Goal: Task Accomplishment & Management: Manage account settings

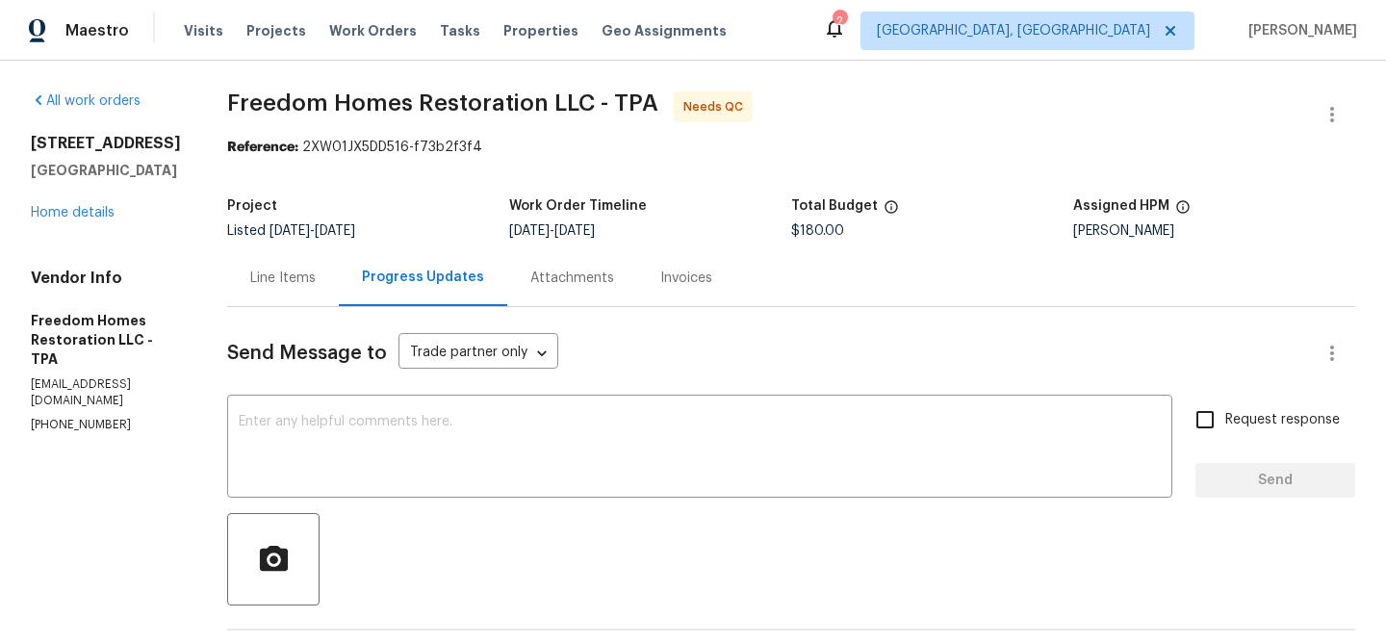
click at [267, 293] on div "Line Items" at bounding box center [283, 277] width 112 height 57
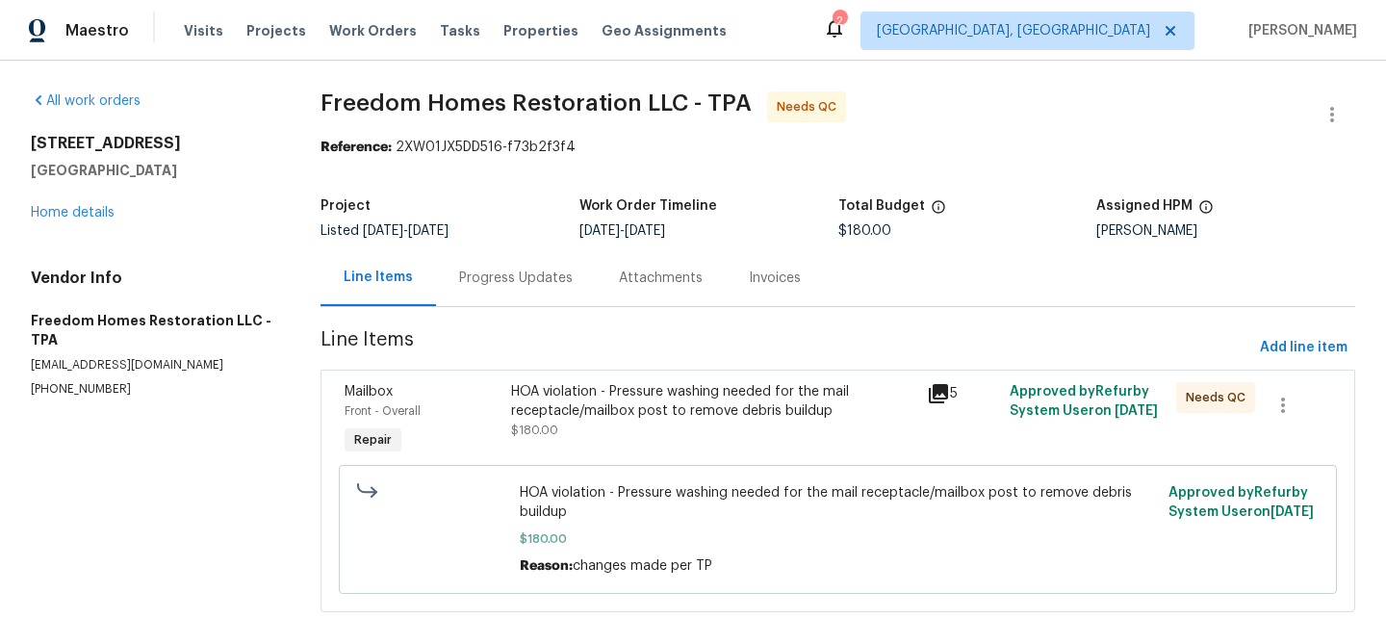
scroll to position [23, 0]
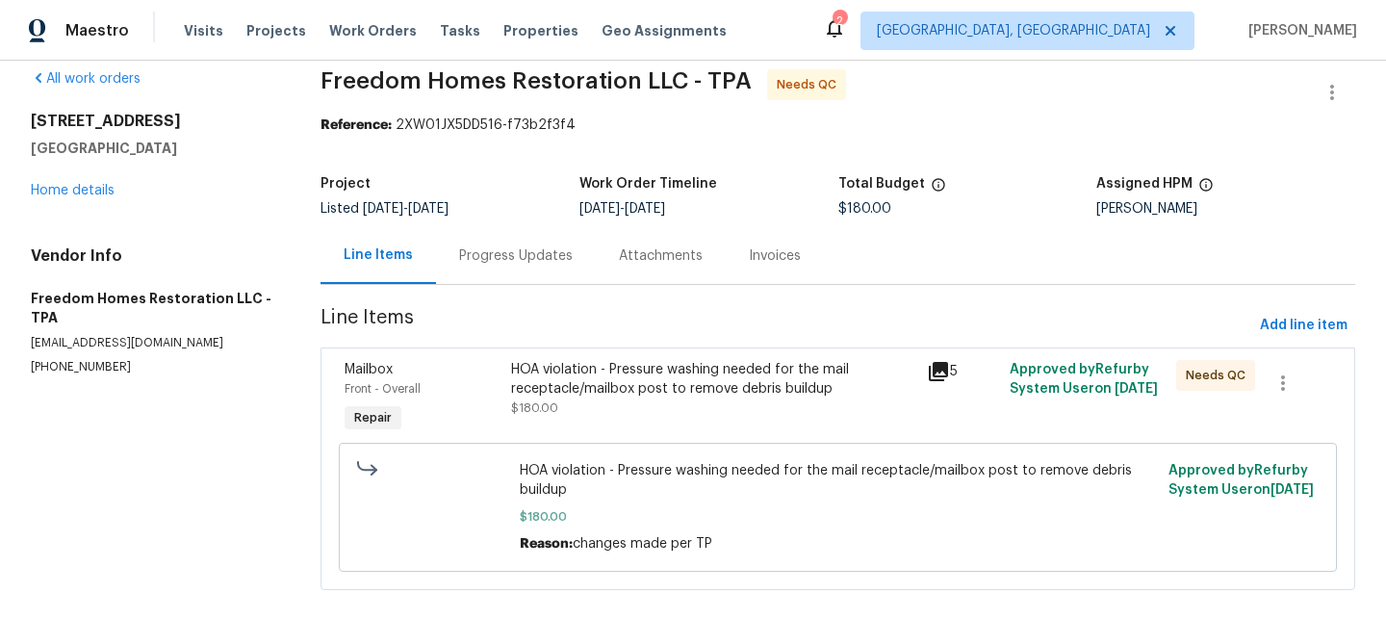
click at [478, 270] on div "Progress Updates" at bounding box center [516, 255] width 160 height 57
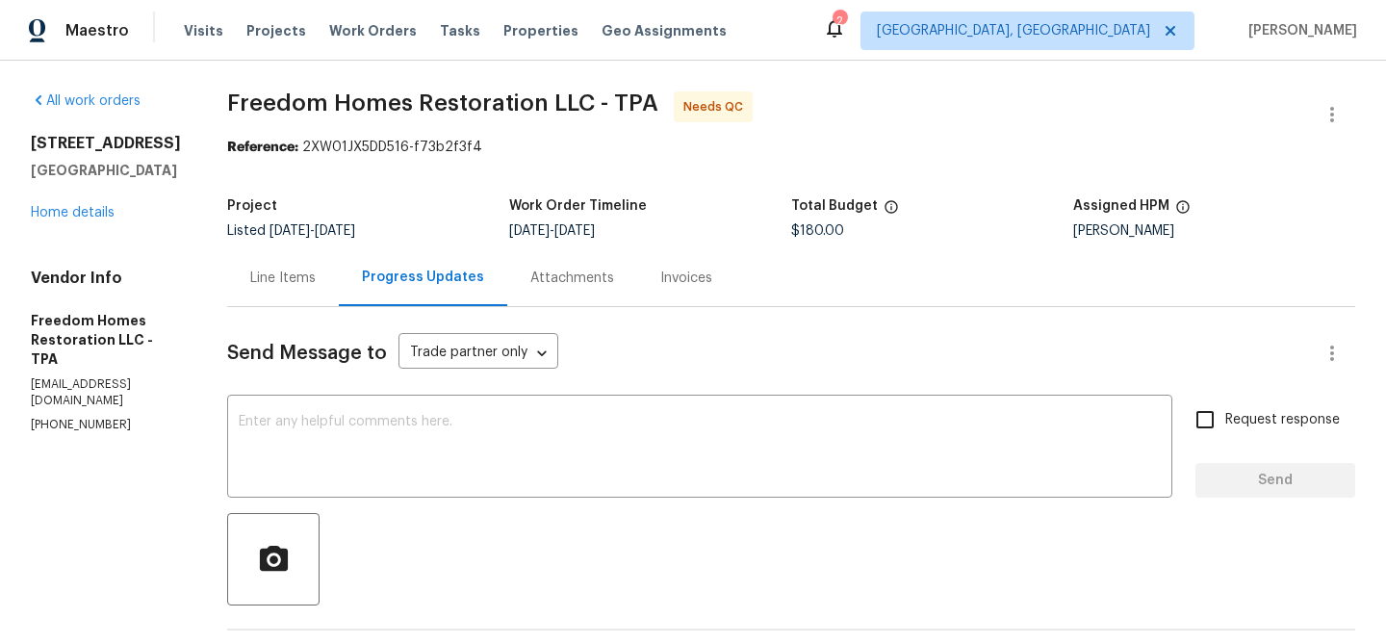
click at [339, 270] on div "Line Items" at bounding box center [283, 277] width 112 height 57
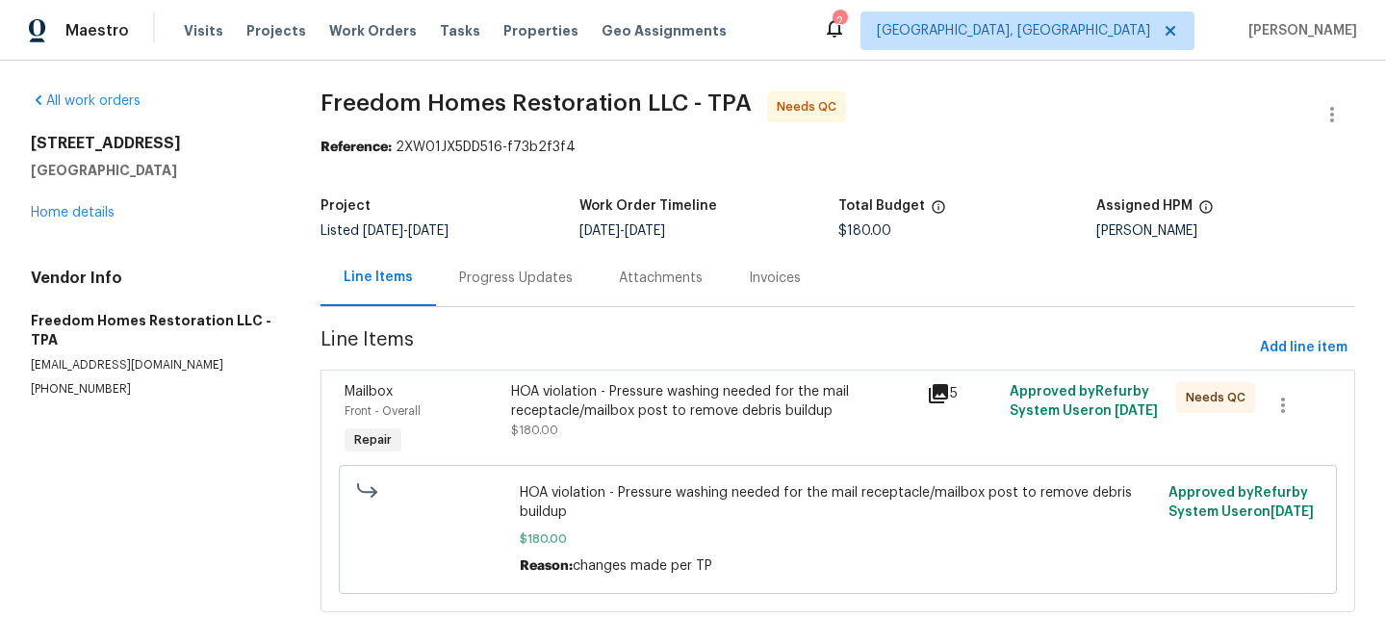
click at [464, 276] on div "Progress Updates" at bounding box center [516, 277] width 114 height 19
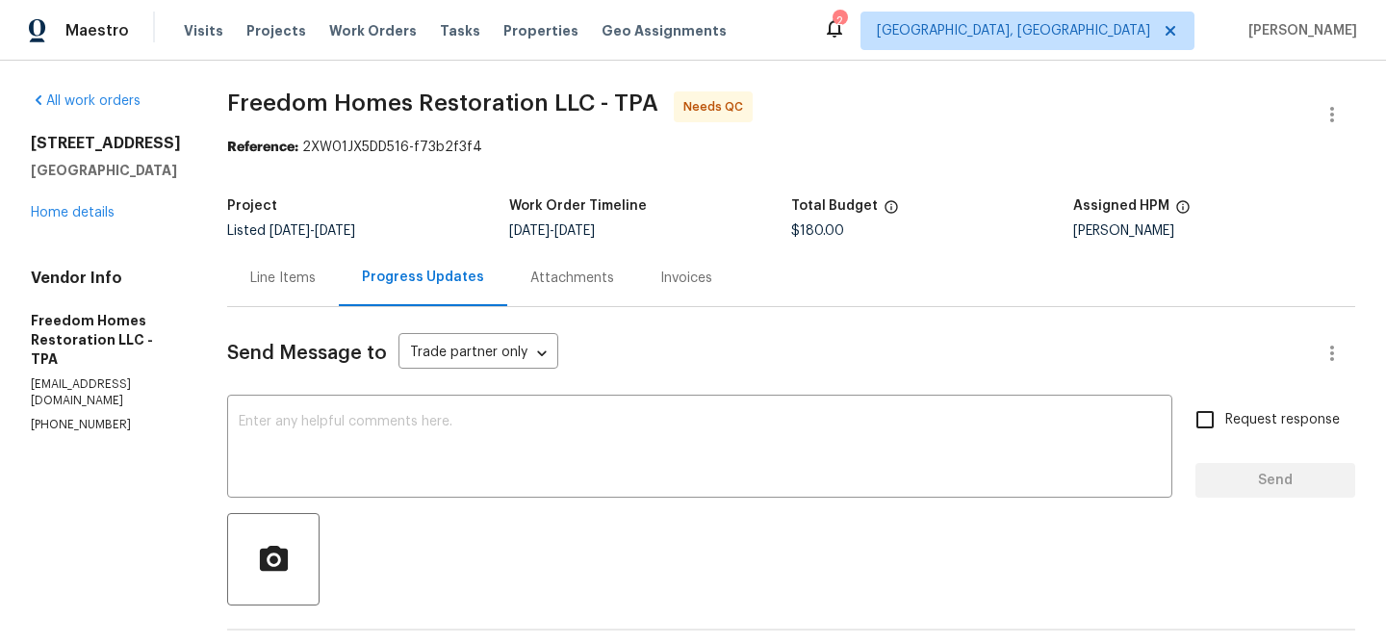
click at [307, 283] on div "Line Items" at bounding box center [282, 277] width 65 height 19
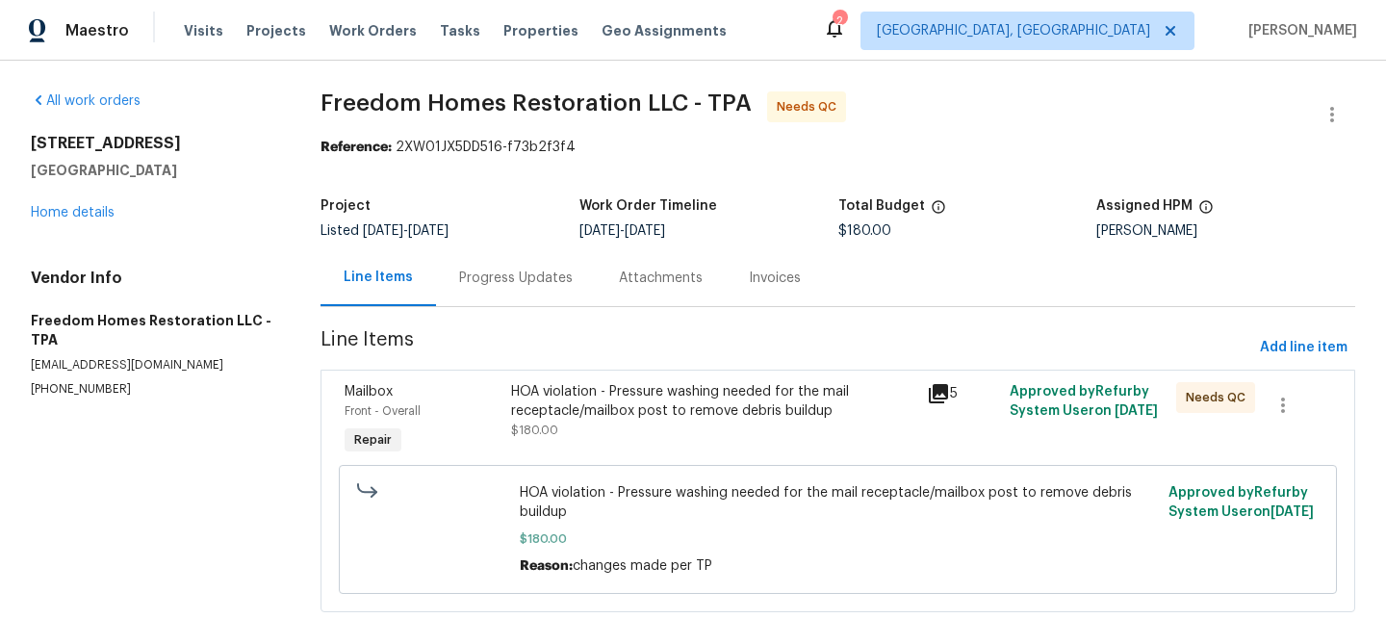
click at [790, 393] on div "HOA violation - Pressure washing needed for the mail receptacle/mailbox post to…" at bounding box center [713, 401] width 404 height 38
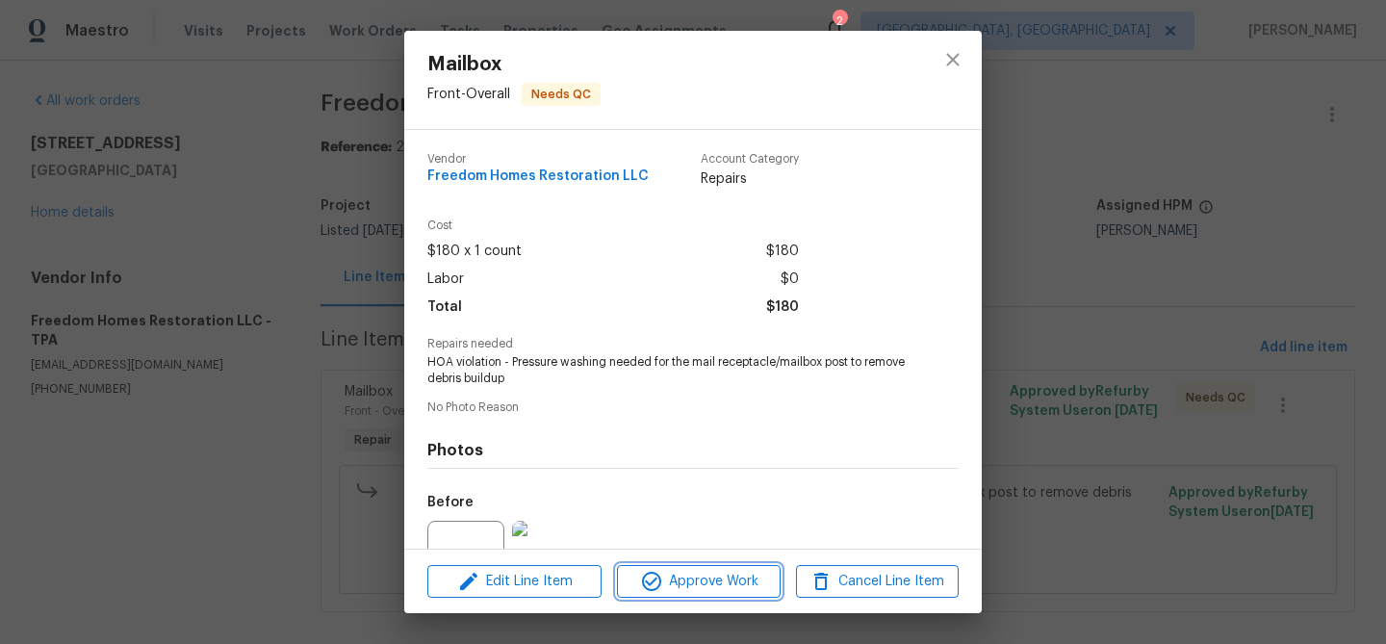
click at [676, 574] on span "Approve Work" at bounding box center [698, 582] width 151 height 24
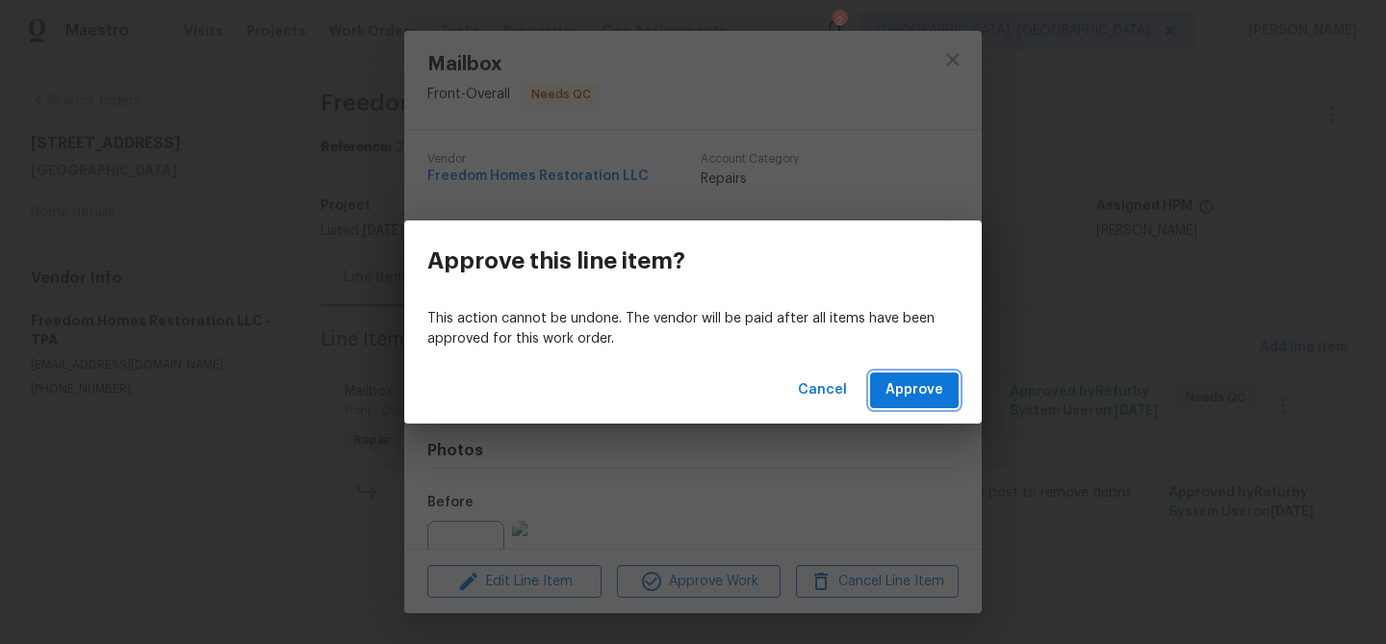
click at [886, 392] on button "Approve" at bounding box center [914, 390] width 89 height 36
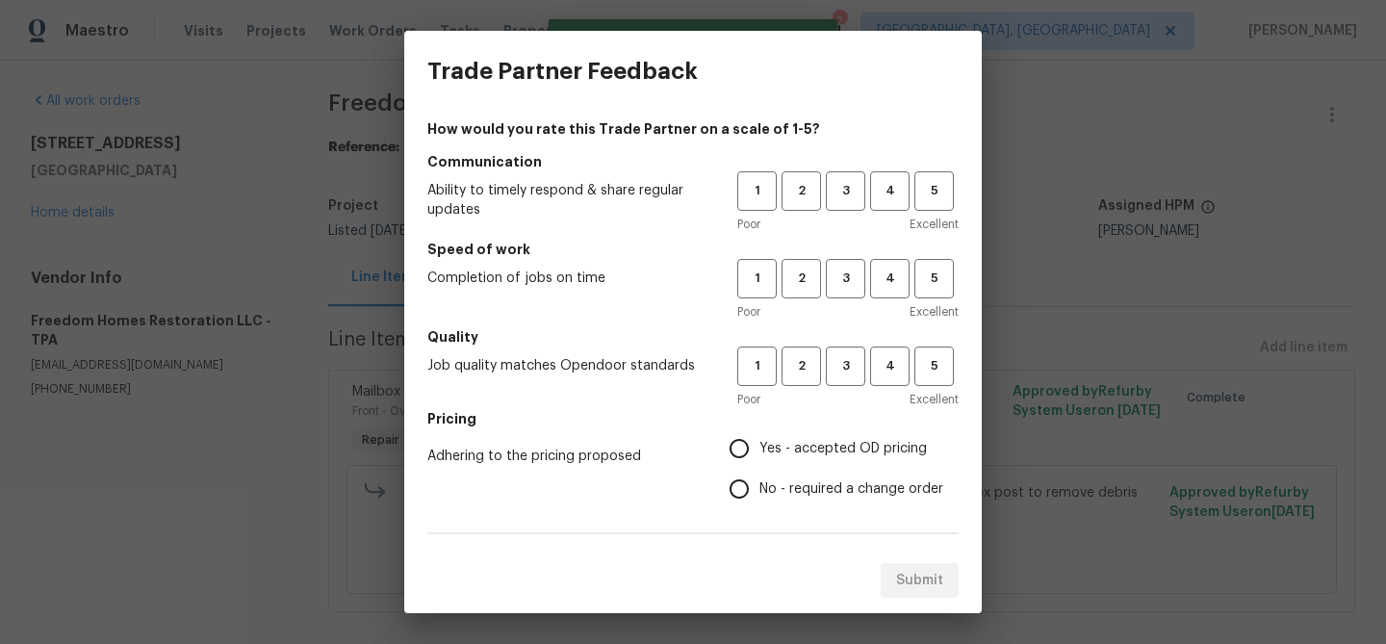
click at [1025, 179] on div "Trade Partner Feedback How would you rate this Trade Partner on a scale of 1-5?…" at bounding box center [693, 322] width 1386 height 644
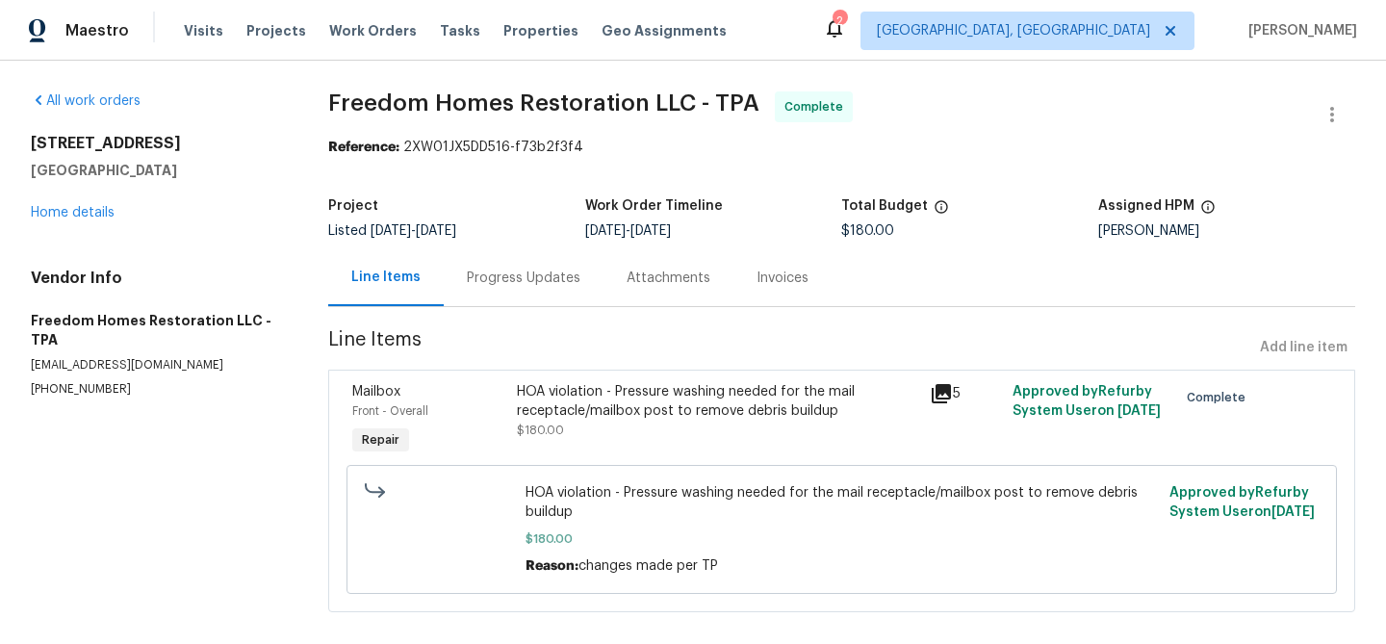
click at [846, 24] on icon at bounding box center [834, 27] width 23 height 23
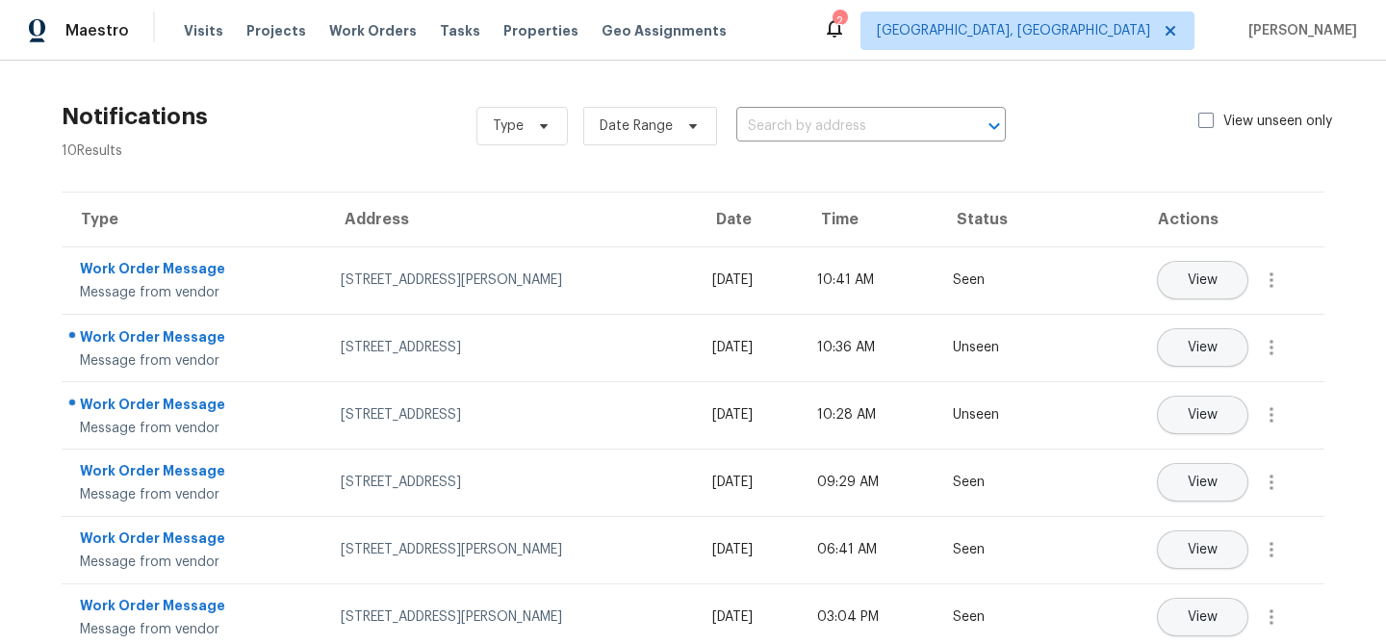
click at [842, 34] on icon at bounding box center [834, 28] width 15 height 19
